Goal: Communication & Community: Answer question/provide support

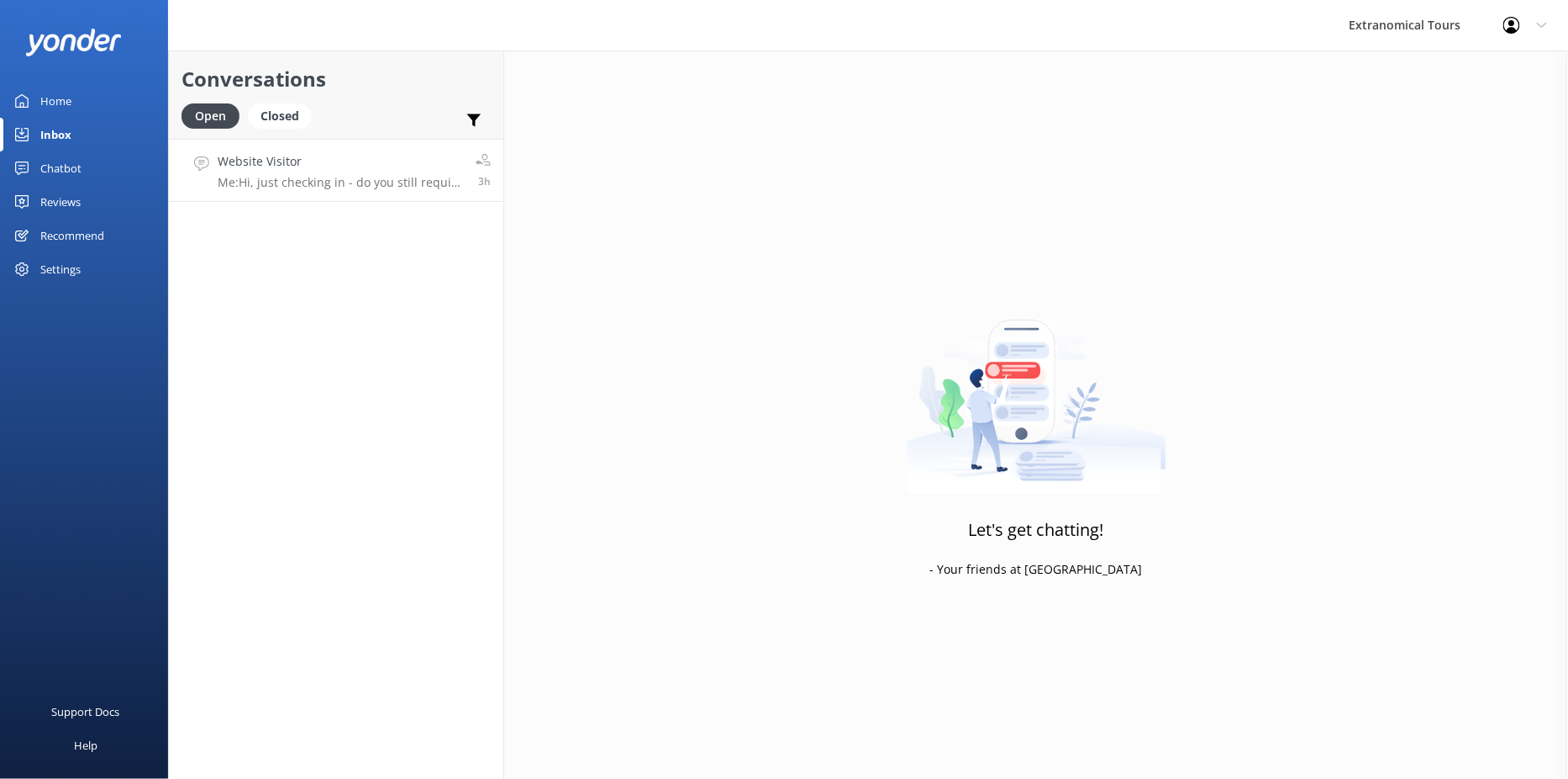
click at [337, 186] on p "Me: Hi, just checking in - do you still require assistance from our team on thi…" at bounding box center [340, 183] width 245 height 16
